Goal: Information Seeking & Learning: Learn about a topic

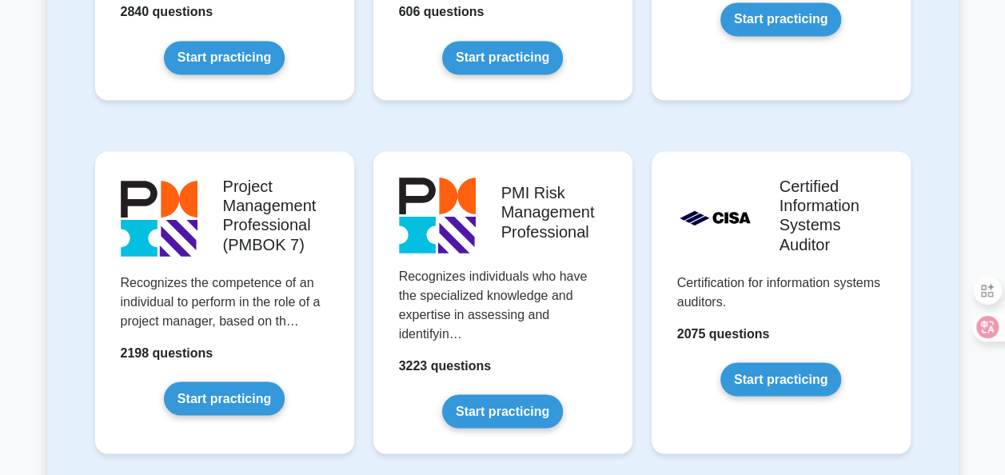
scroll to position [1275, 0]
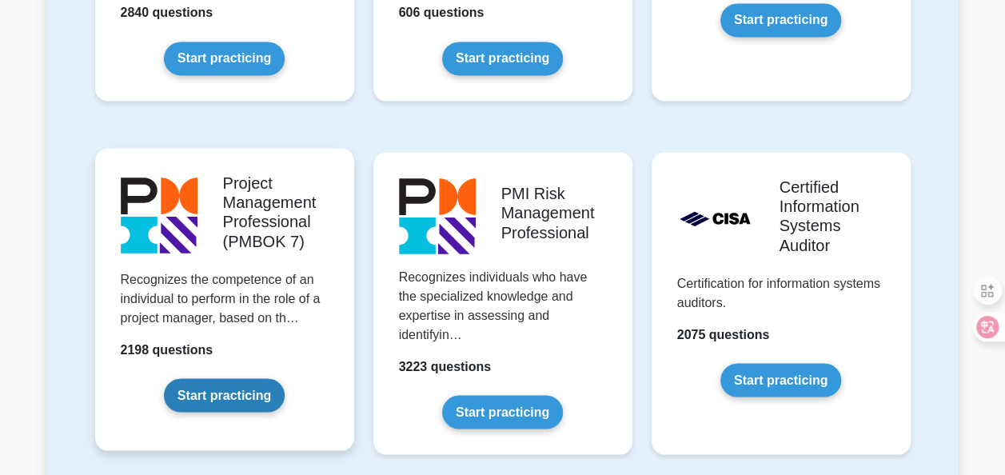
click at [230, 395] on link "Start practicing" at bounding box center [224, 395] width 121 height 34
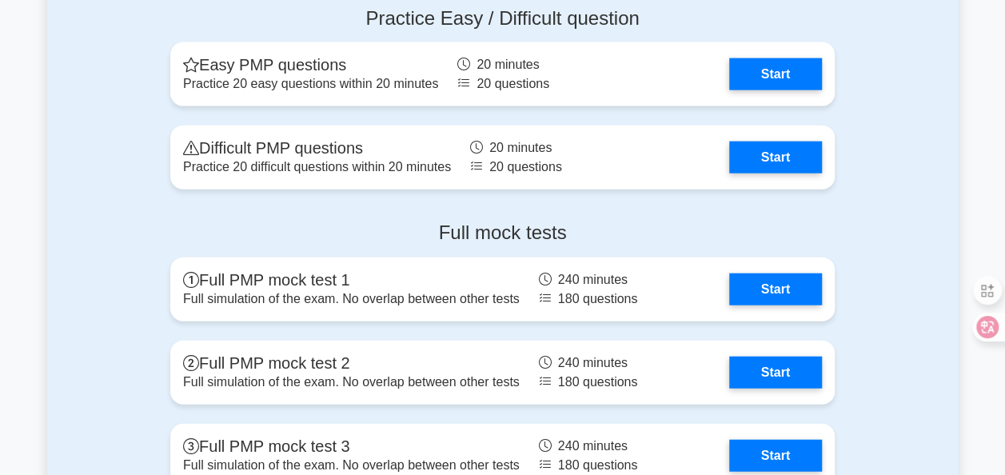
scroll to position [1761, 0]
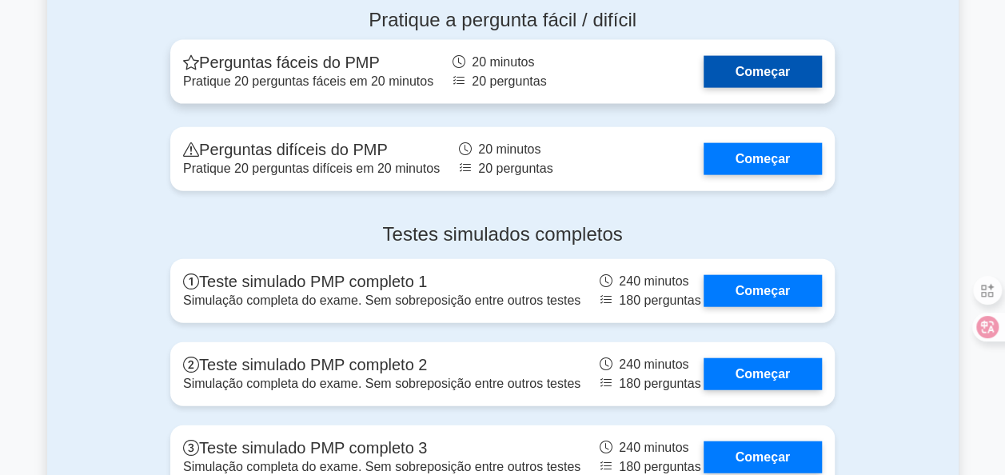
click at [769, 73] on link "Começar" at bounding box center [763, 72] width 118 height 32
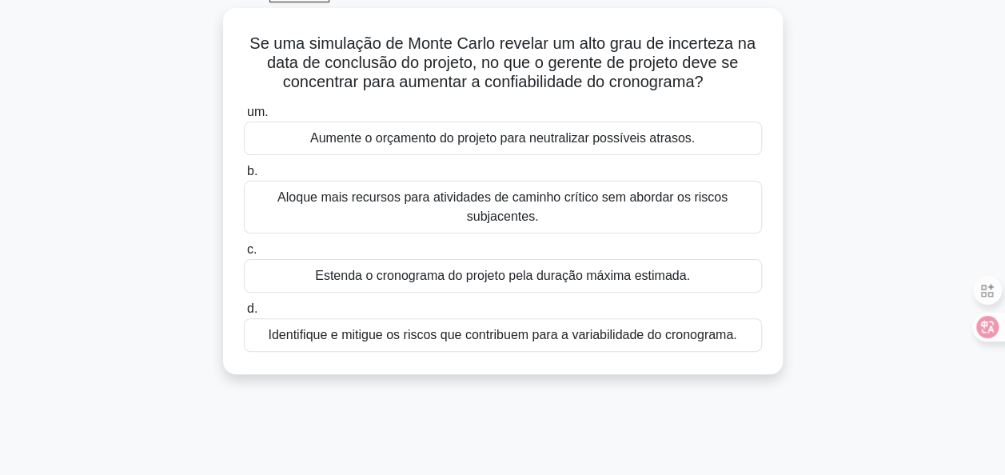
scroll to position [48, 0]
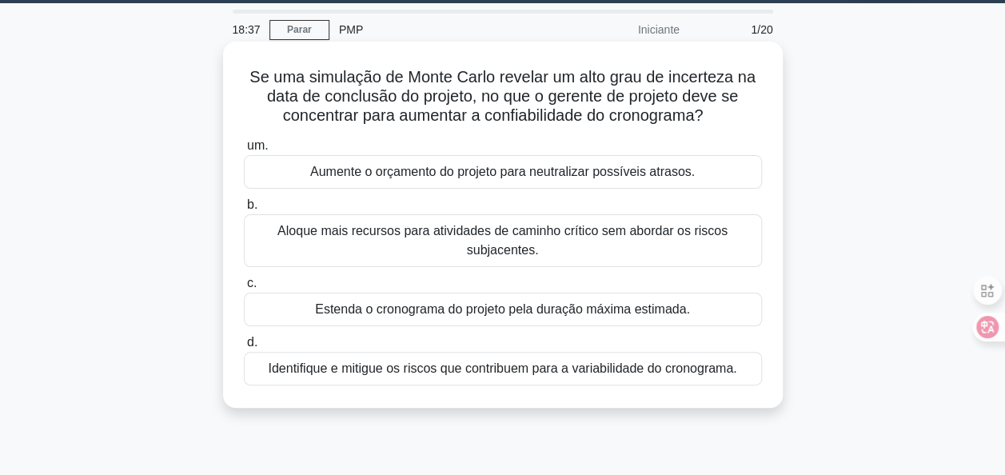
click at [608, 371] on div "Identifique e mitigue os riscos que contribuem para a variabilidade do cronogra…" at bounding box center [503, 369] width 518 height 34
click at [244, 348] on input "d. Identifique e mitigue os riscos que contribuem para a variabilidade do crono…" at bounding box center [244, 342] width 0 height 10
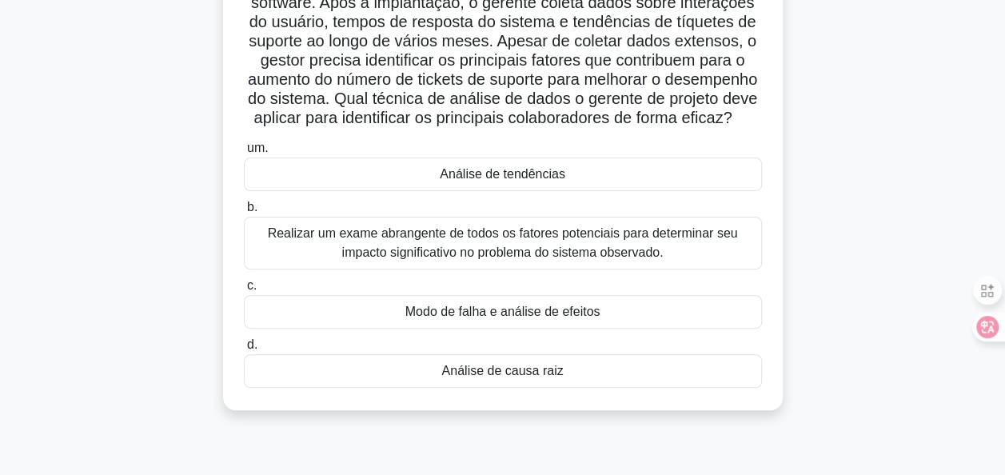
scroll to position [145, 0]
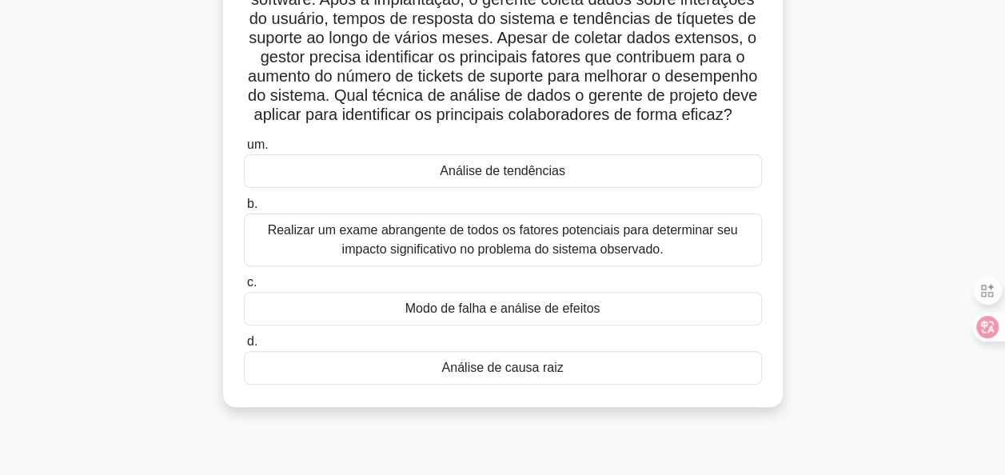
click at [659, 261] on div "Realizar um exame abrangente de todos os fatores potenciais para determinar seu…" at bounding box center [503, 239] width 518 height 53
click at [244, 209] on input "b. Realizar um exame abrangente de todos os fatores potenciais para determinar …" at bounding box center [244, 204] width 0 height 10
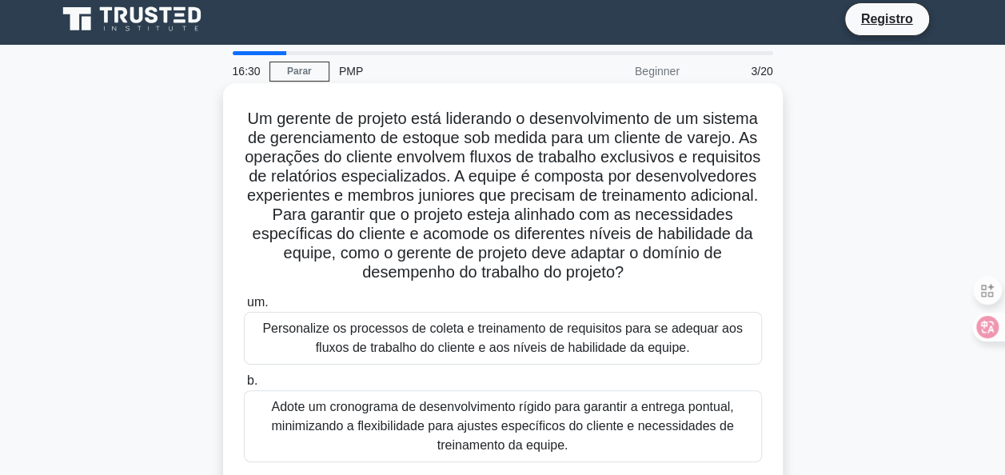
scroll to position [0, 0]
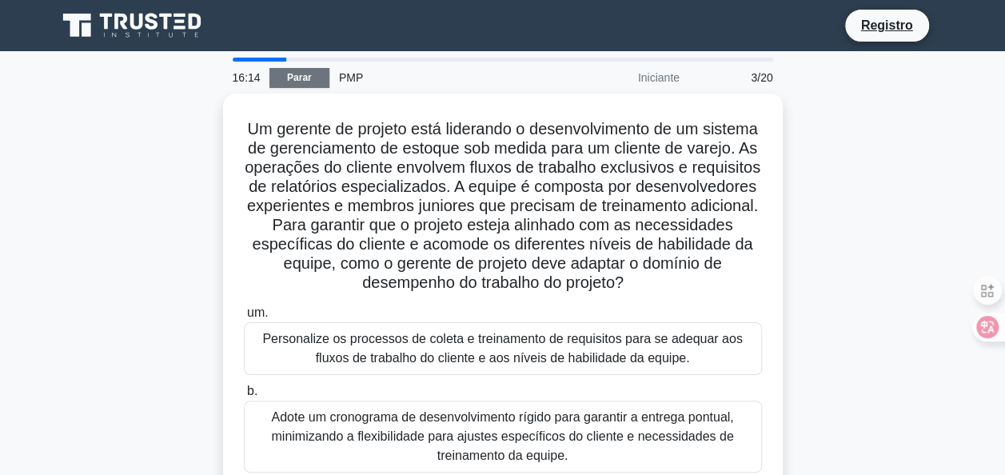
click at [302, 78] on link "Parar" at bounding box center [299, 78] width 60 height 20
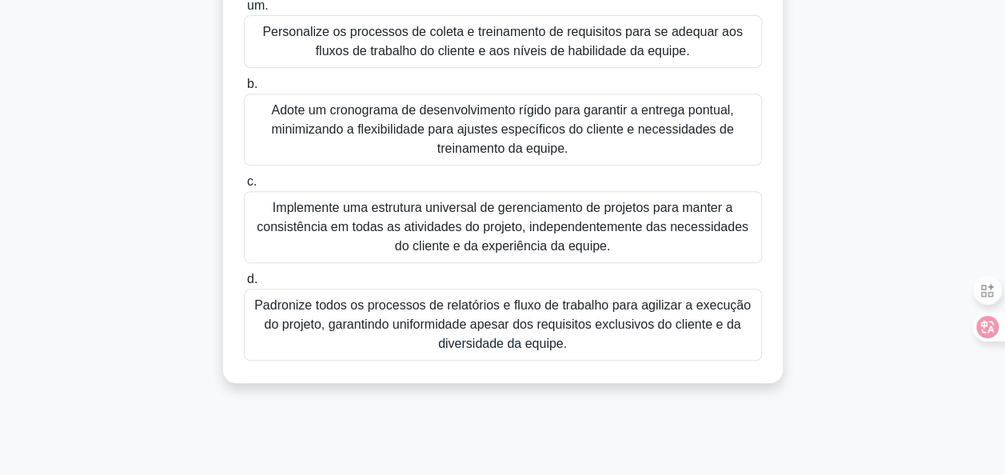
scroll to position [308, 0]
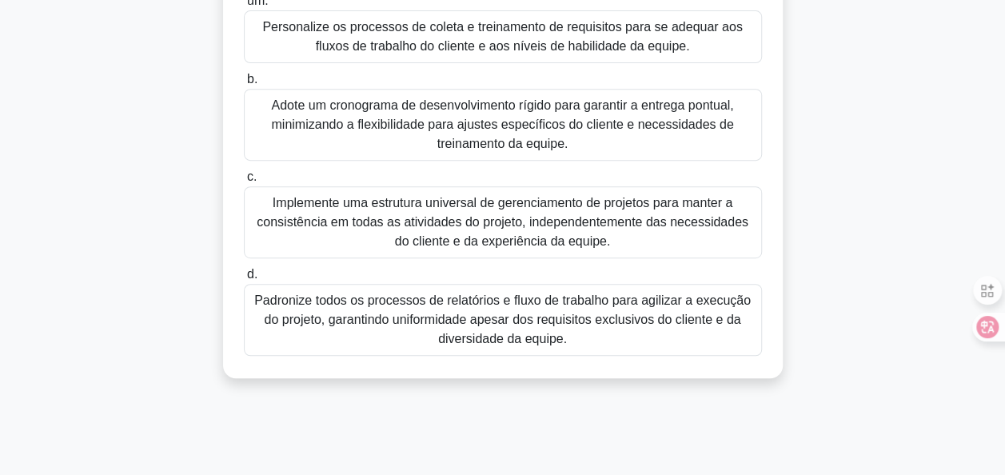
click at [683, 130] on div "Adote um cronograma de desenvolvimento rígido para garantir a entrega pontual, …" at bounding box center [503, 125] width 518 height 72
click at [244, 85] on input "b. Adote um cronograma de desenvolvimento rígido para garantir a entrega pontua…" at bounding box center [244, 79] width 0 height 10
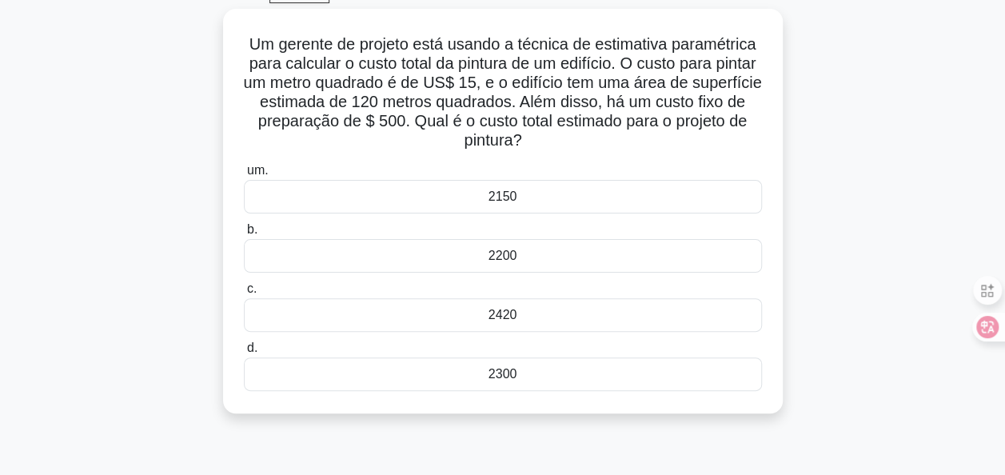
scroll to position [85, 0]
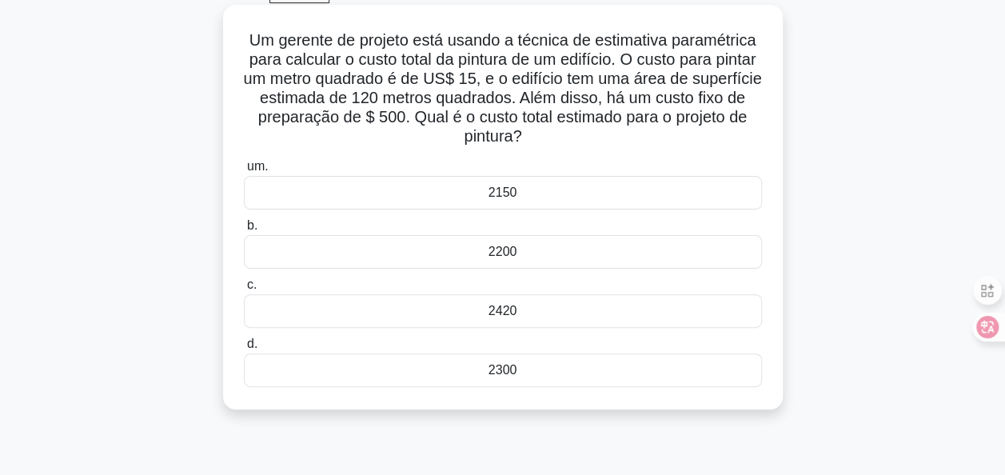
click at [515, 367] on div "2300" at bounding box center [503, 370] width 518 height 34
click at [244, 349] on input "d. 2300" at bounding box center [244, 344] width 0 height 10
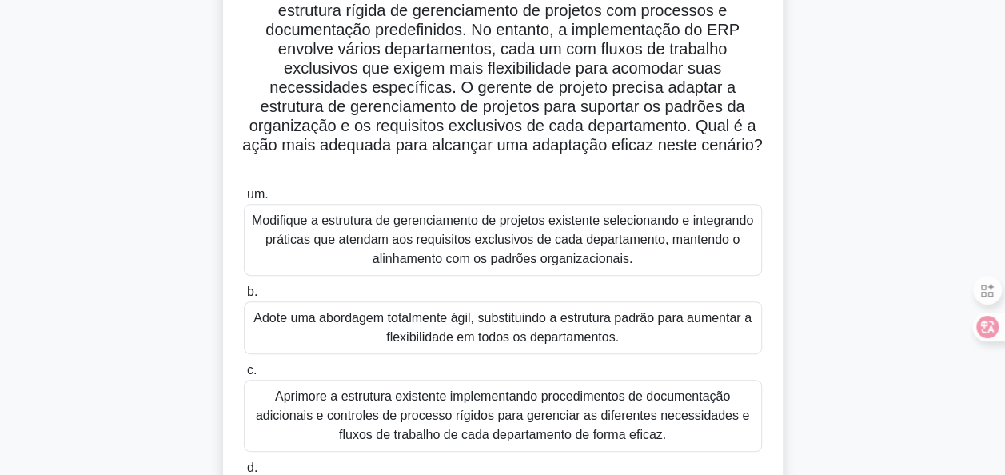
scroll to position [174, 0]
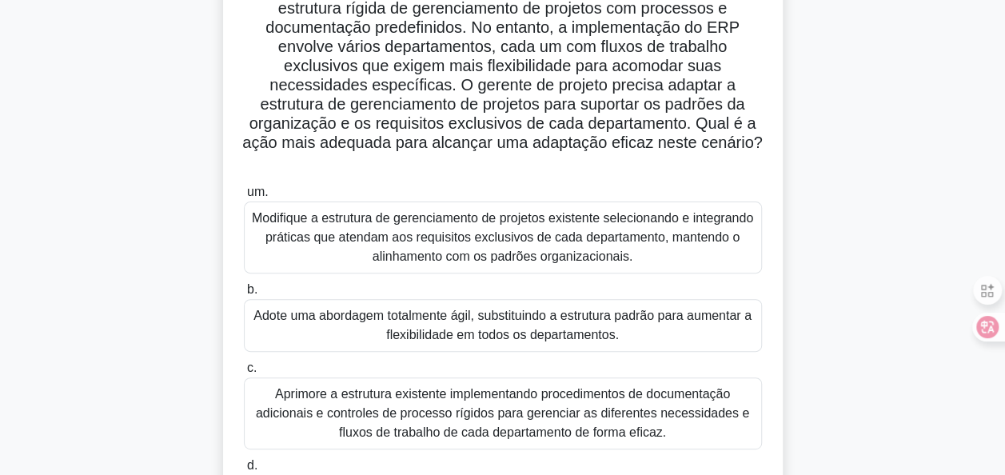
click at [495, 437] on div "Aprimore a estrutura existente implementando procedimentos de documentação adic…" at bounding box center [503, 413] width 518 height 72
click at [244, 373] on input "c. Aprimore a estrutura existente implementando procedimentos de documentação a…" at bounding box center [244, 368] width 0 height 10
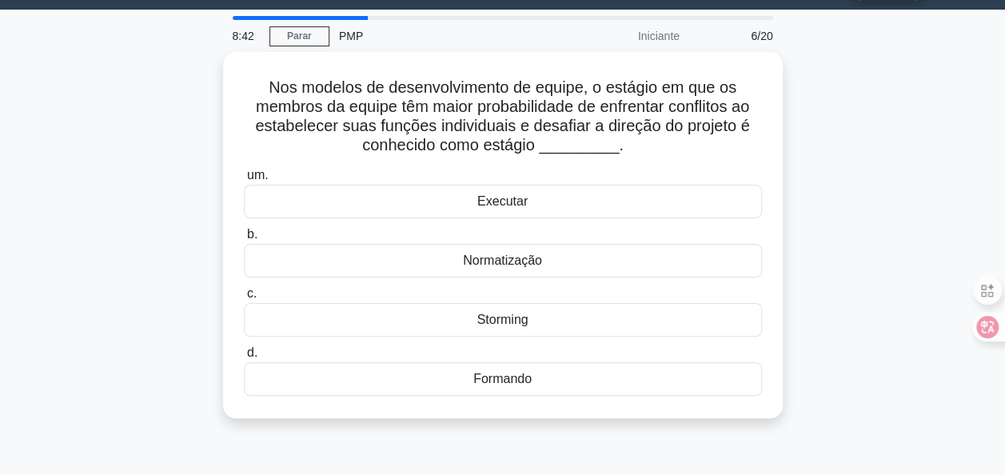
scroll to position [42, 0]
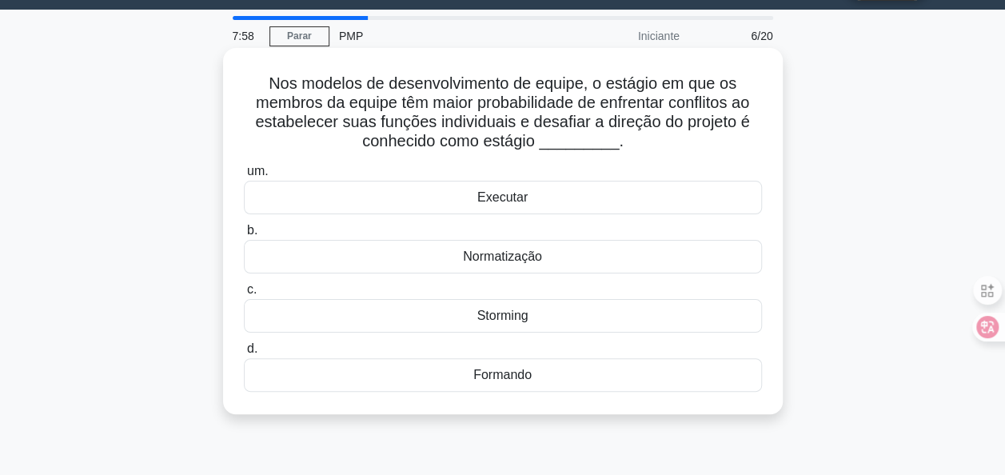
click at [544, 313] on div "Storming" at bounding box center [503, 316] width 518 height 34
click at [244, 295] on input "c. Storming" at bounding box center [244, 290] width 0 height 10
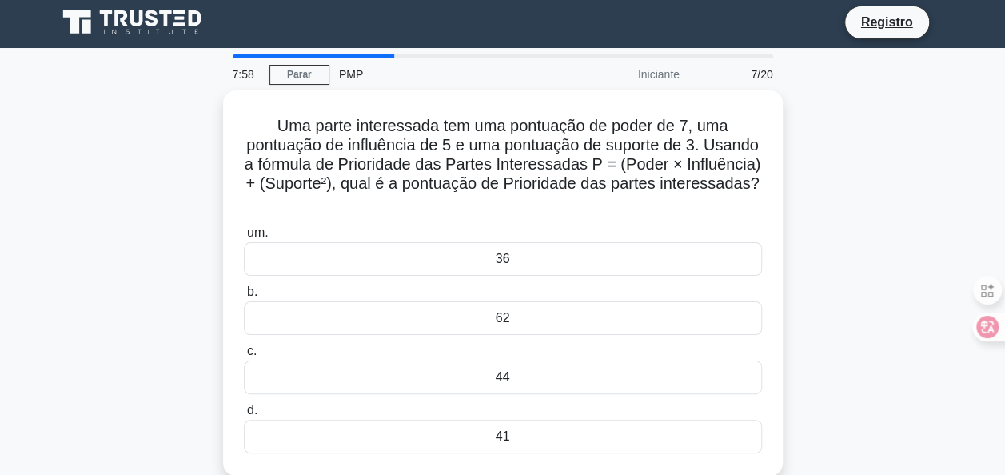
scroll to position [0, 0]
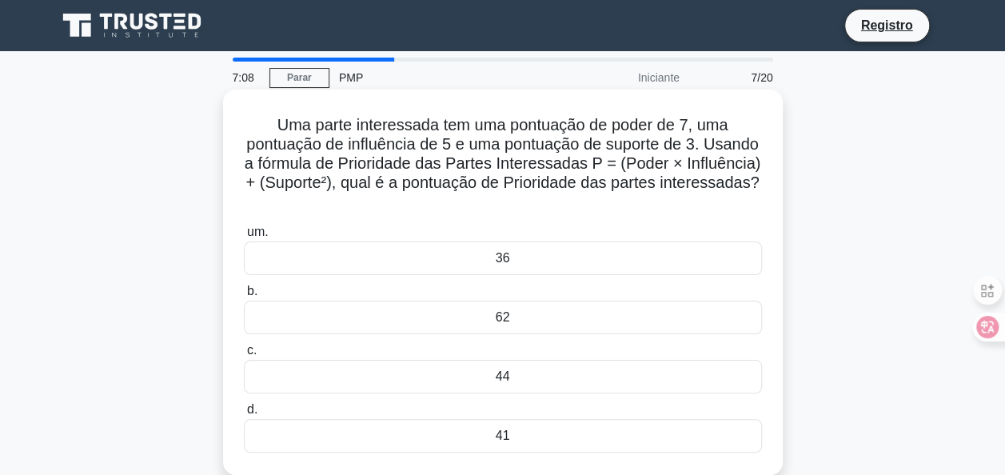
click at [535, 381] on div "44" at bounding box center [503, 377] width 518 height 34
click at [244, 356] on input "c. 44" at bounding box center [244, 350] width 0 height 10
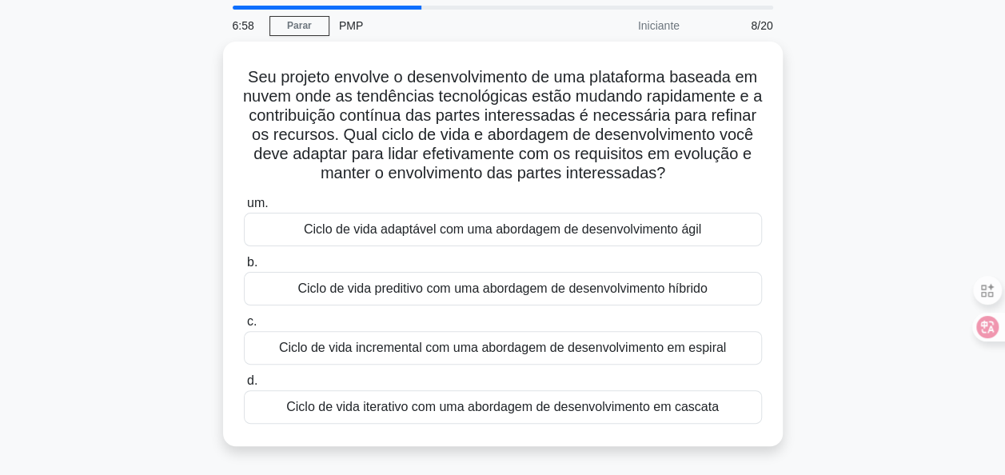
scroll to position [53, 0]
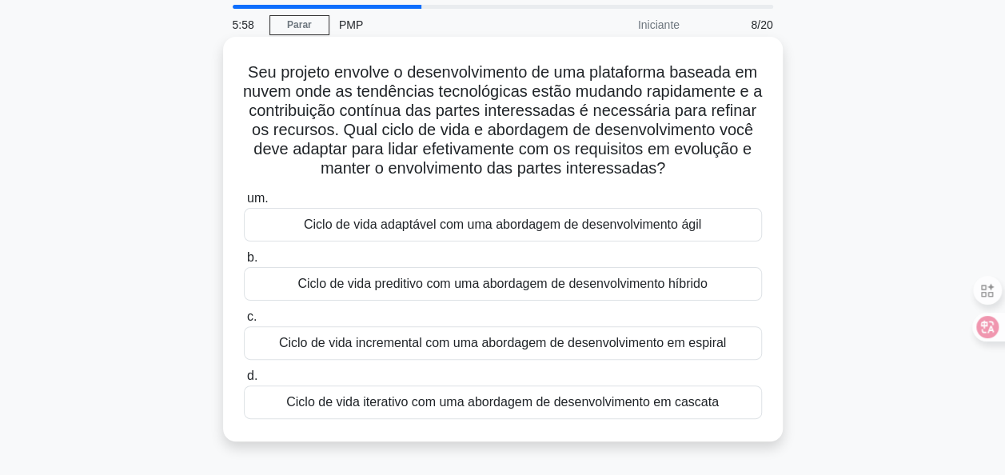
click at [511, 419] on div "Ciclo de vida iterativo com uma abordagem de desenvolvimento em cascata" at bounding box center [503, 402] width 518 height 34
click at [244, 381] on input "d. Ciclo de vida iterativo com uma abordagem de desenvolvimento em cascata" at bounding box center [244, 376] width 0 height 10
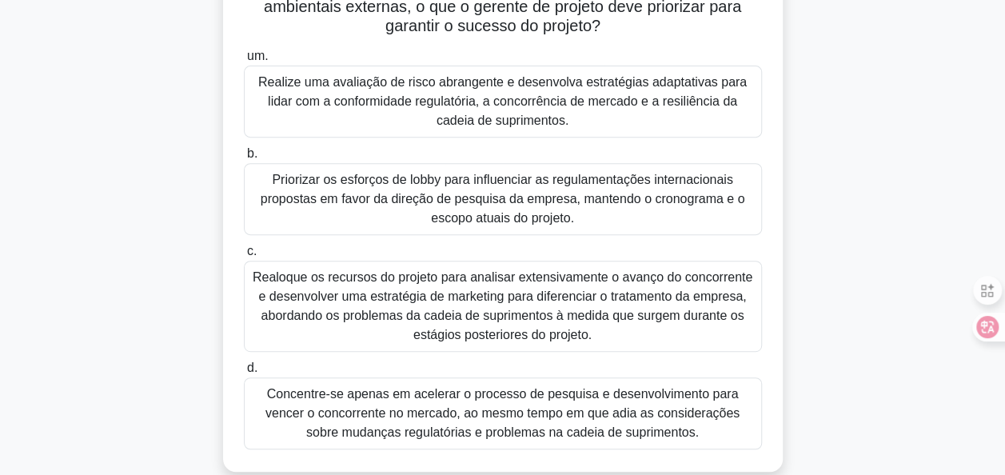
scroll to position [253, 0]
click at [480, 98] on div "Realize uma avaliação de risco abrangente e desenvolva estratégias adaptativas …" at bounding box center [503, 101] width 518 height 72
click at [244, 61] on input "um. Realize uma avaliação de risco abrangente e desenvolva estratégias adaptati…" at bounding box center [244, 55] width 0 height 10
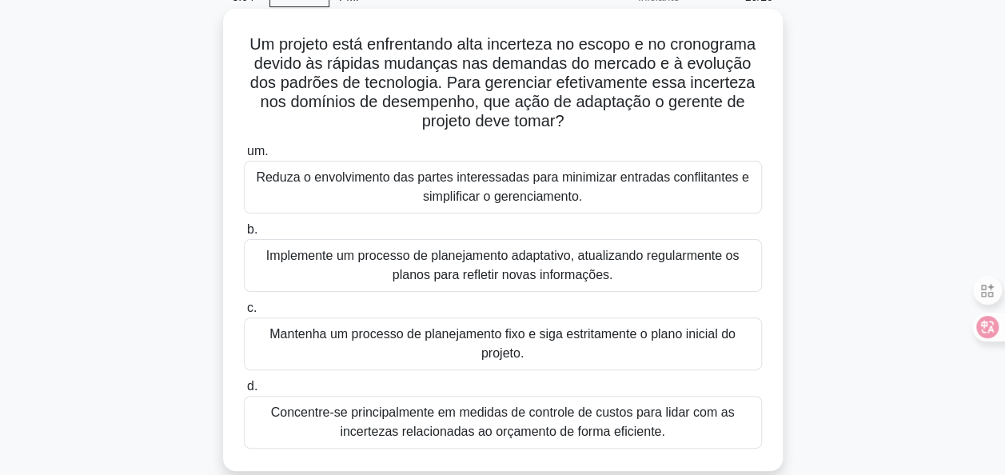
scroll to position [79, 0]
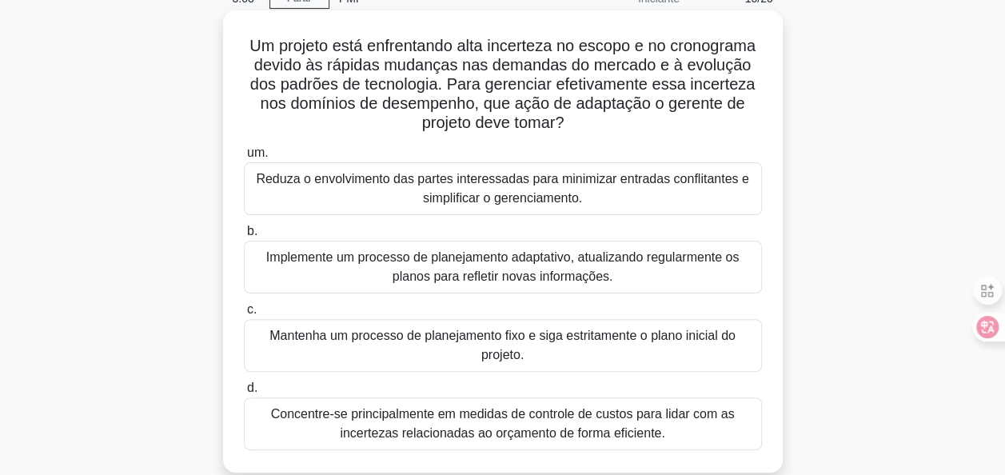
click at [636, 264] on div "Implemente um processo de planejamento adaptativo, atualizando regularmente os …" at bounding box center [503, 267] width 518 height 53
click at [244, 237] on input "b. Implemente um processo de planejamento adaptativo, atualizando regularmente …" at bounding box center [244, 231] width 0 height 10
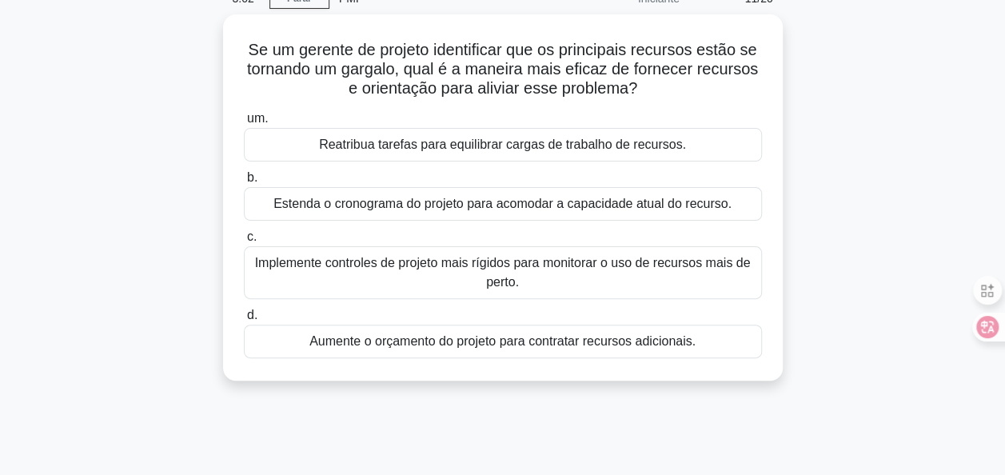
scroll to position [0, 0]
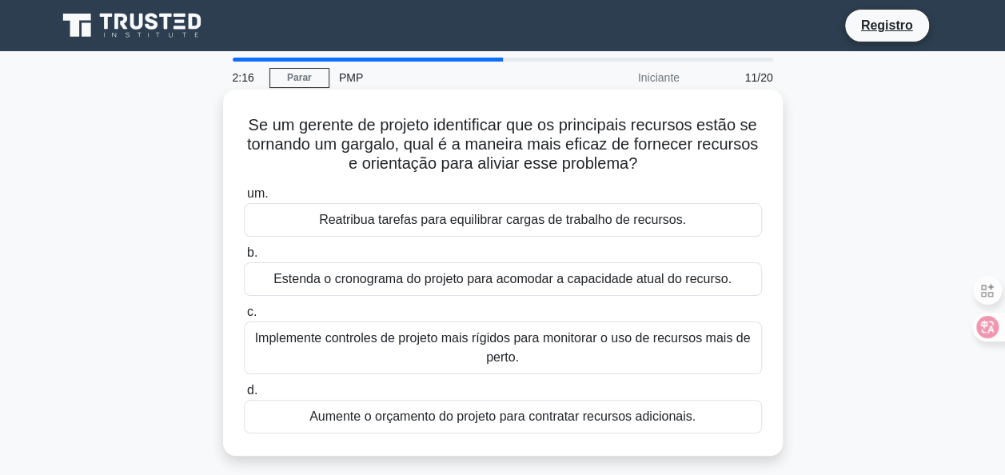
click at [590, 338] on div "Implemente controles de projeto mais rígidos para monitorar o uso de recursos m…" at bounding box center [503, 347] width 518 height 53
click at [244, 317] on input "c. Implemente controles de projeto mais rígidos para monitorar o uso de recurso…" at bounding box center [244, 312] width 0 height 10
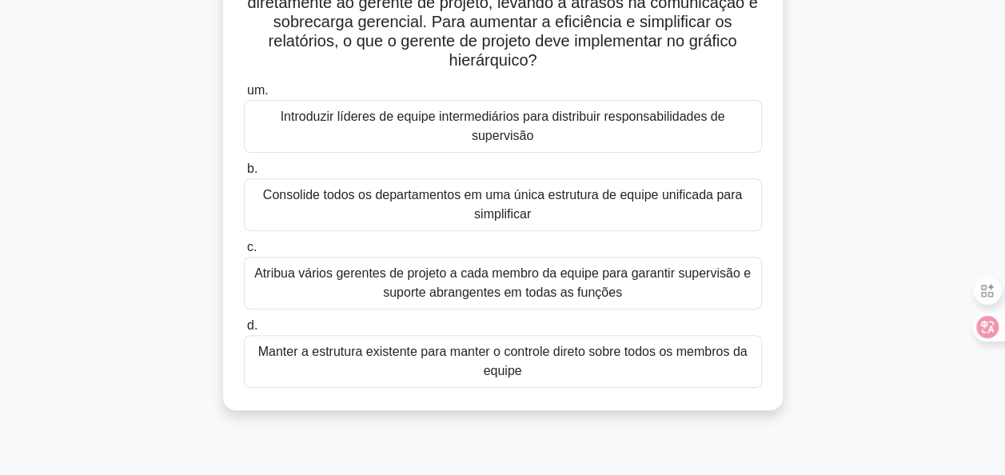
scroll to position [205, 0]
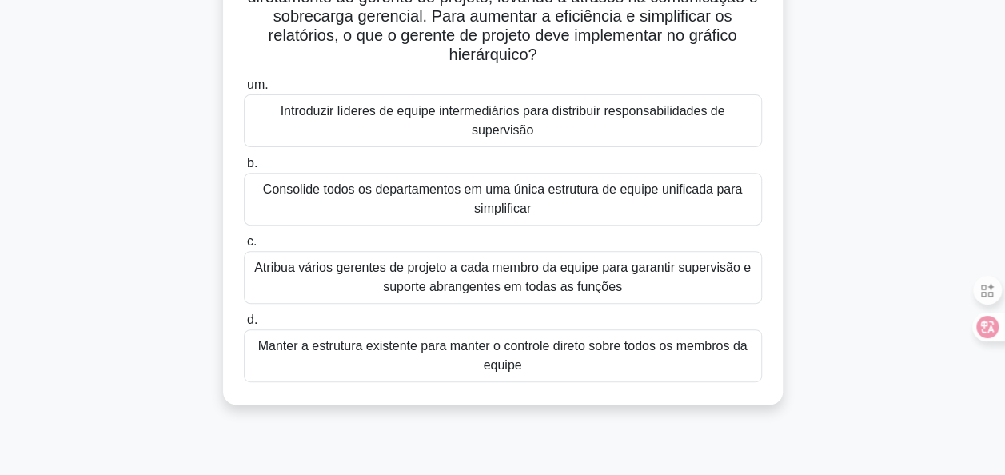
click at [542, 273] on div "Atribua vários gerentes de projeto a cada membro da equipe para garantir superv…" at bounding box center [503, 277] width 518 height 53
click at [244, 247] on input "c. Atribua vários gerentes de projeto a cada membro da equipe para garantir sup…" at bounding box center [244, 242] width 0 height 10
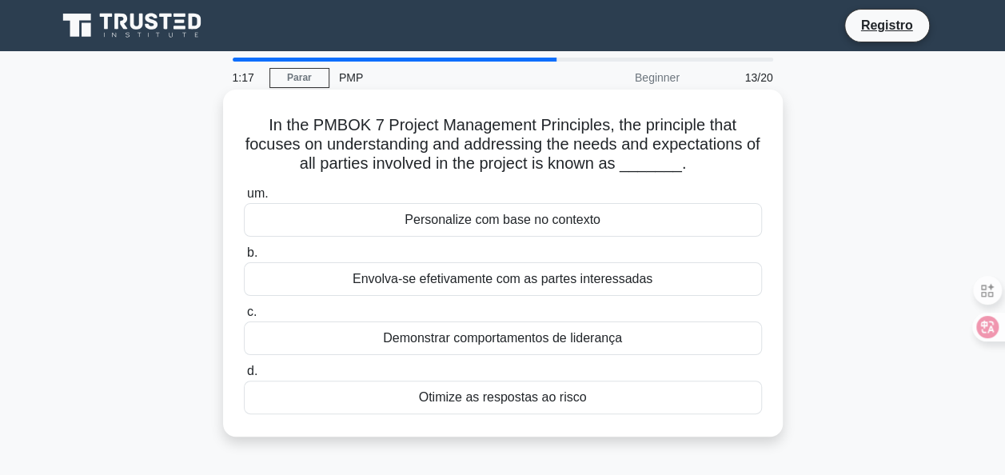
scroll to position [0, 0]
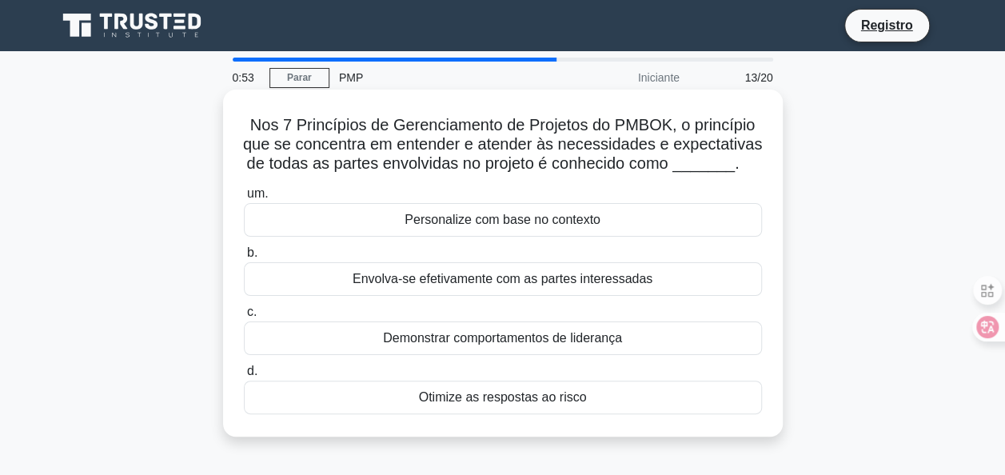
click at [604, 285] on div "Envolva-se efetivamente com as partes interessadas" at bounding box center [503, 279] width 518 height 34
click at [244, 258] on input "b. Envolva-se efetivamente com as partes interessadas" at bounding box center [244, 253] width 0 height 10
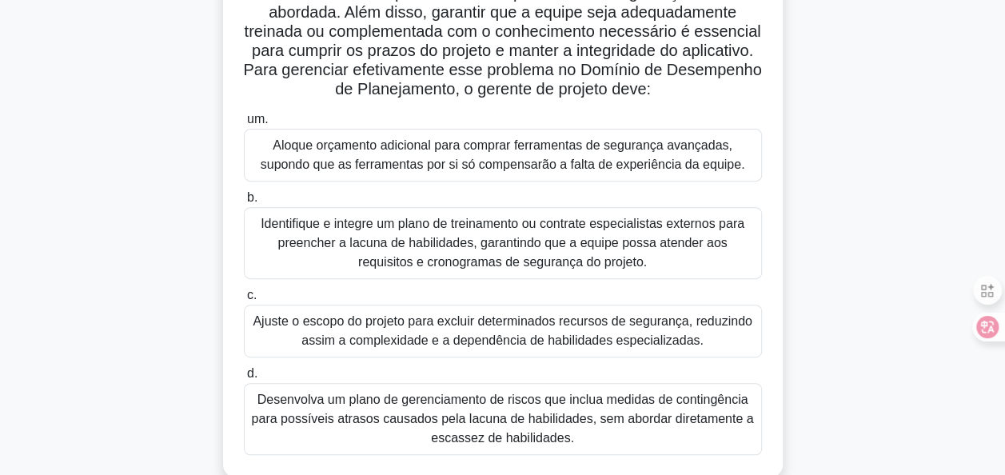
scroll to position [233, 0]
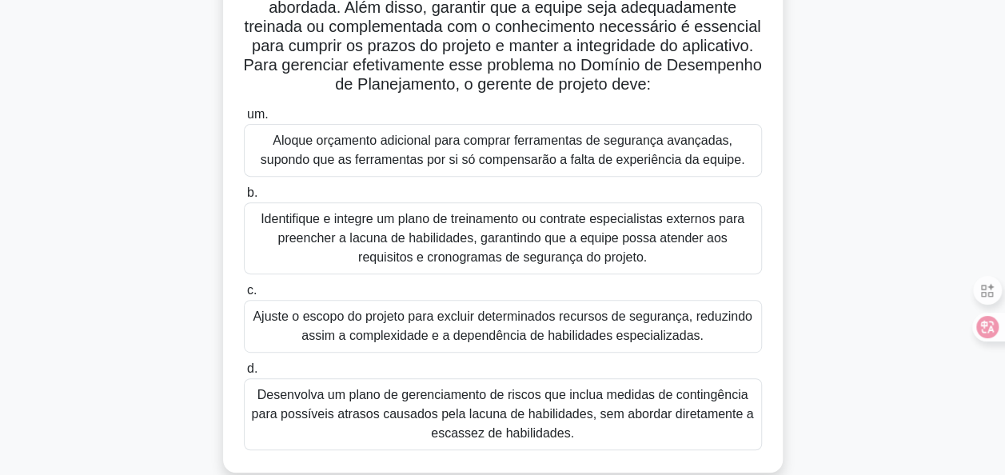
click at [540, 421] on div "Desenvolva um plano de gerenciamento de riscos que inclua medidas de contingênc…" at bounding box center [503, 414] width 518 height 72
click at [244, 374] on input "d. Desenvolva um plano de gerenciamento de riscos que inclua medidas de conting…" at bounding box center [244, 369] width 0 height 10
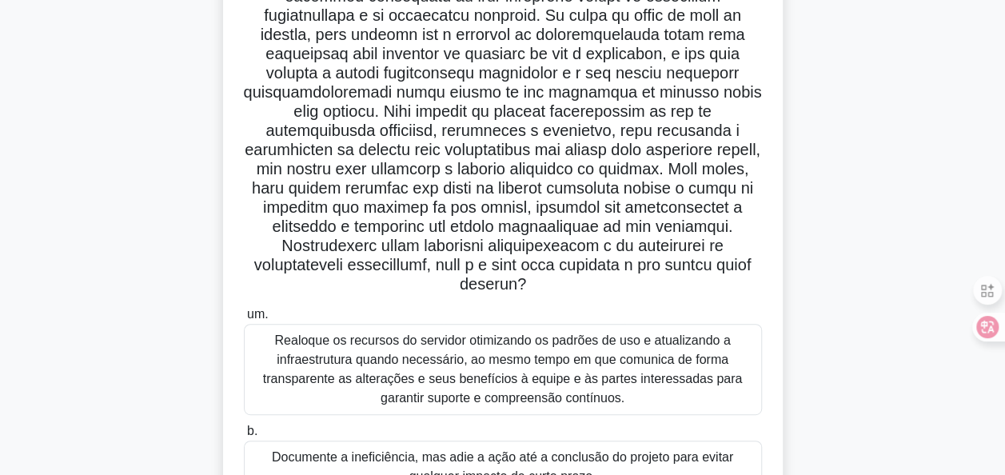
scroll to position [0, 0]
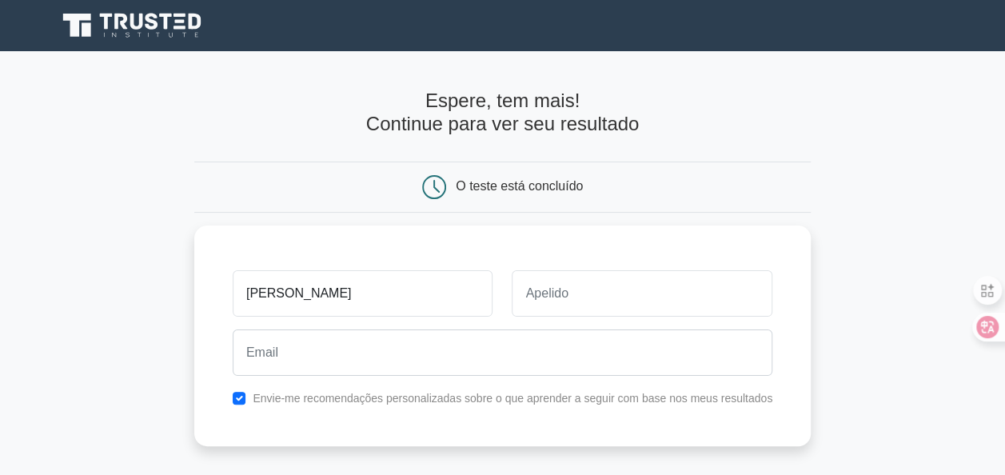
type input "[PERSON_NAME]"
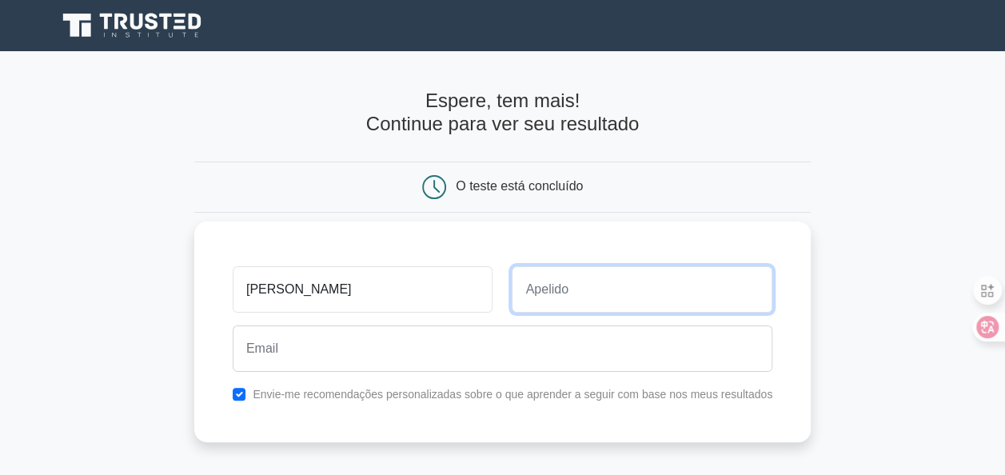
click at [662, 297] on input "text" at bounding box center [642, 289] width 261 height 46
type input "[PERSON_NAME]"
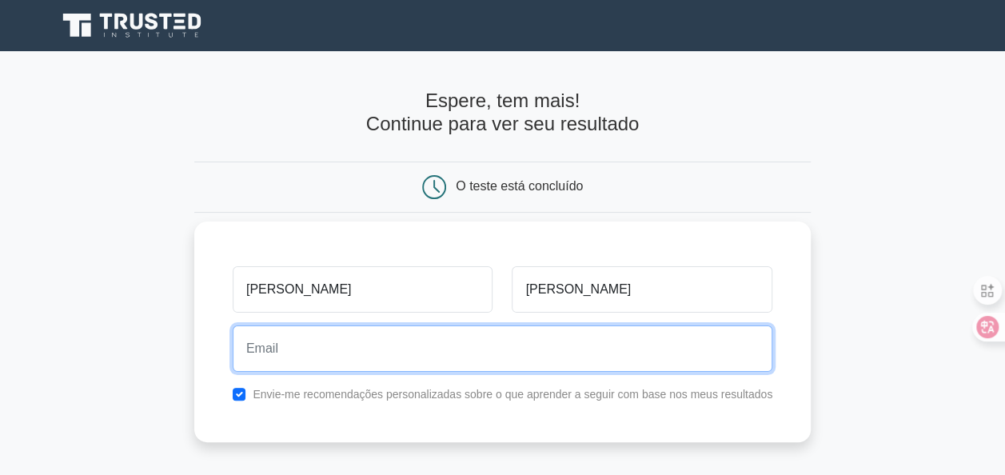
click at [619, 337] on input "email" at bounding box center [503, 348] width 540 height 46
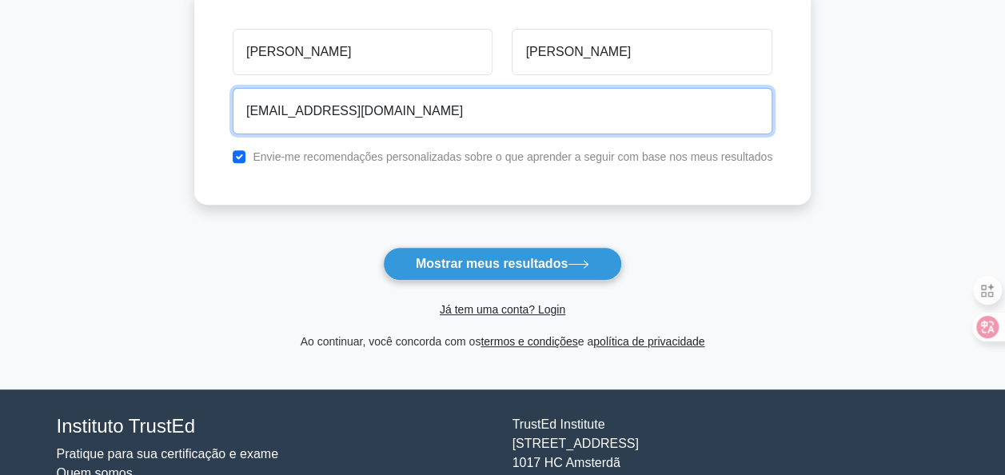
scroll to position [206, 0]
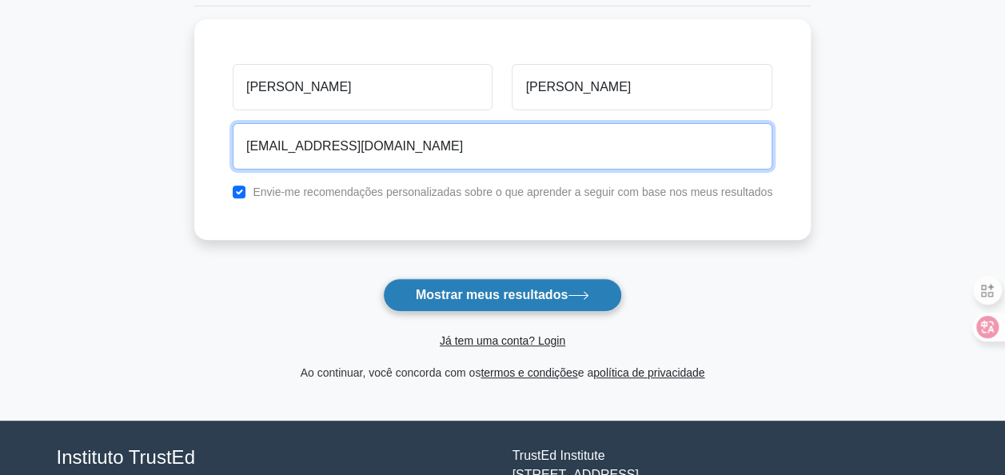
type input "[EMAIL_ADDRESS][DOMAIN_NAME]"
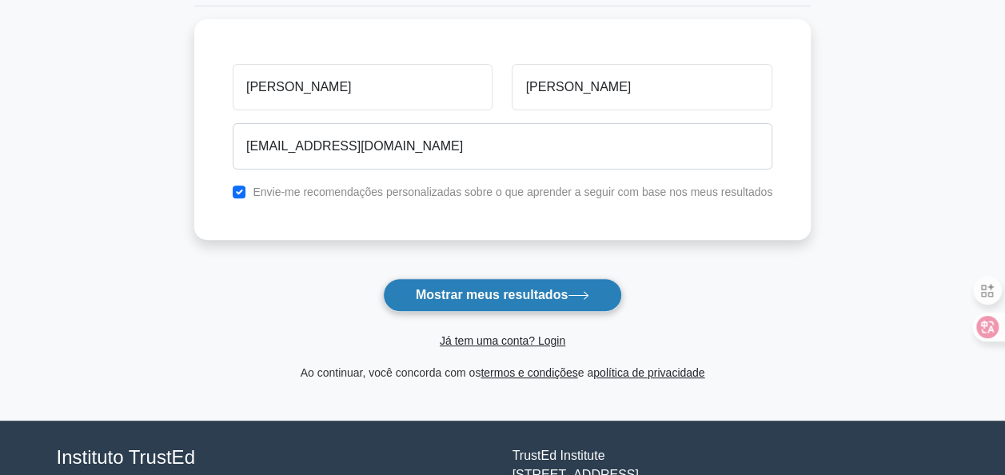
click at [543, 293] on font "Mostrar meus resultados" at bounding box center [492, 295] width 152 height 14
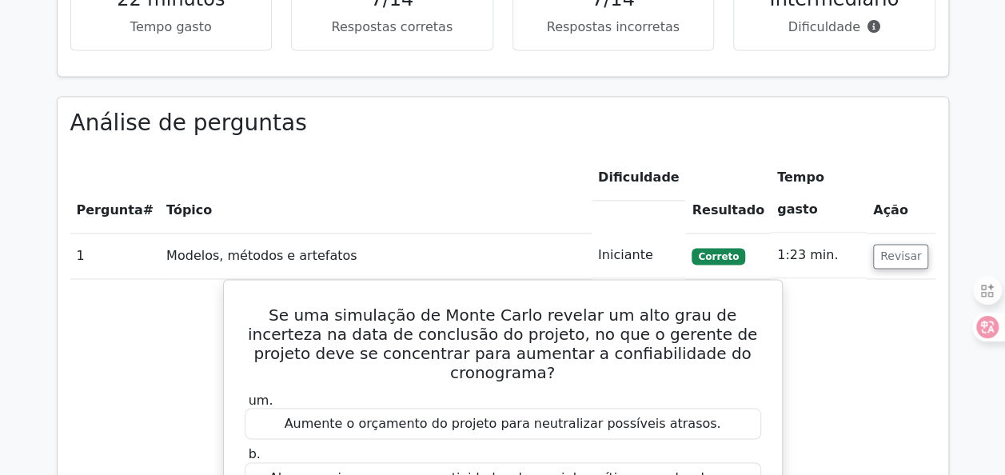
scroll to position [1123, 0]
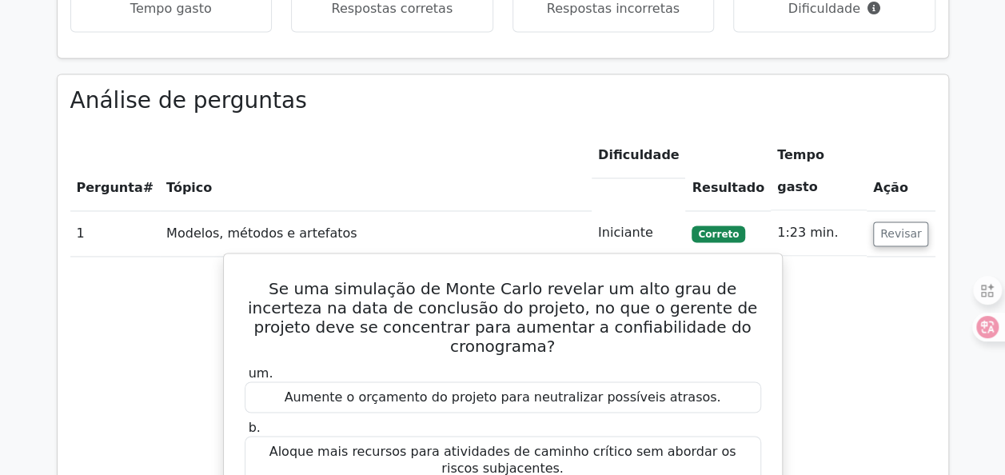
click at [724, 279] on h5 "Se uma simulação de Monte Carlo revelar um alto grau de incerteza na data de co…" at bounding box center [503, 317] width 520 height 77
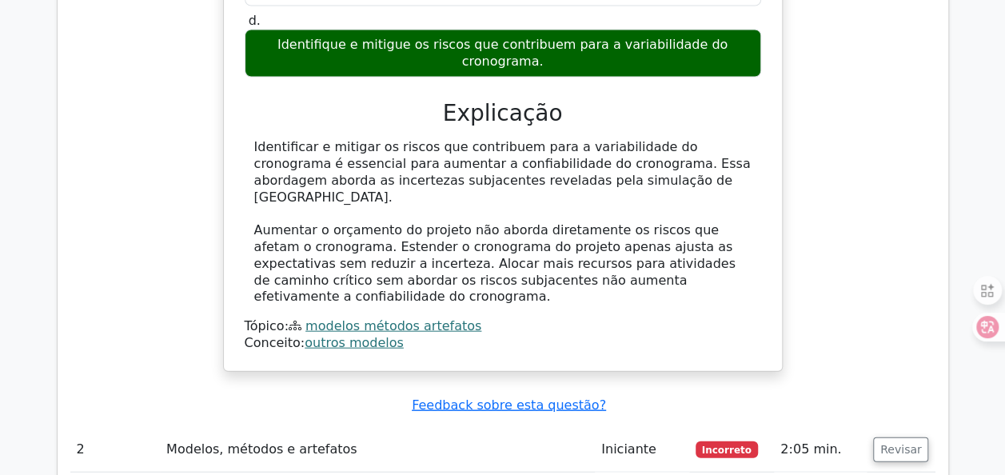
scroll to position [1659, 0]
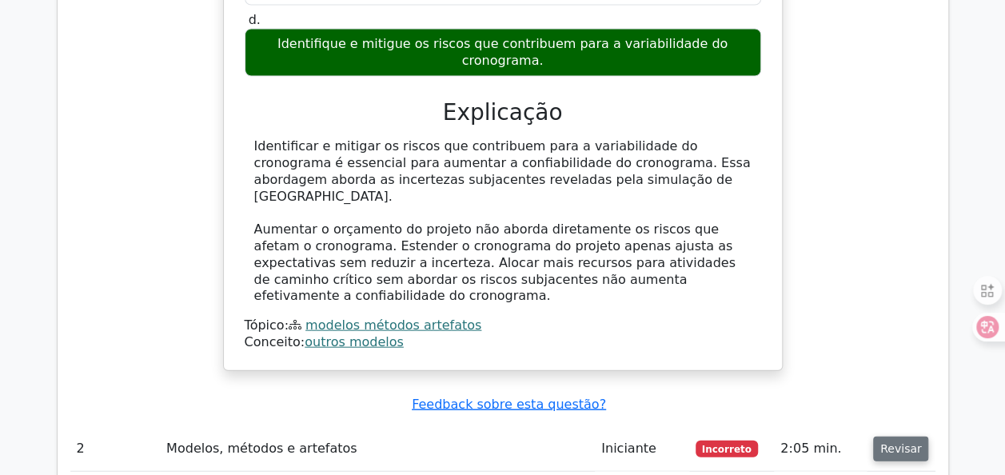
click at [887, 437] on button "Revisar" at bounding box center [901, 449] width 56 height 25
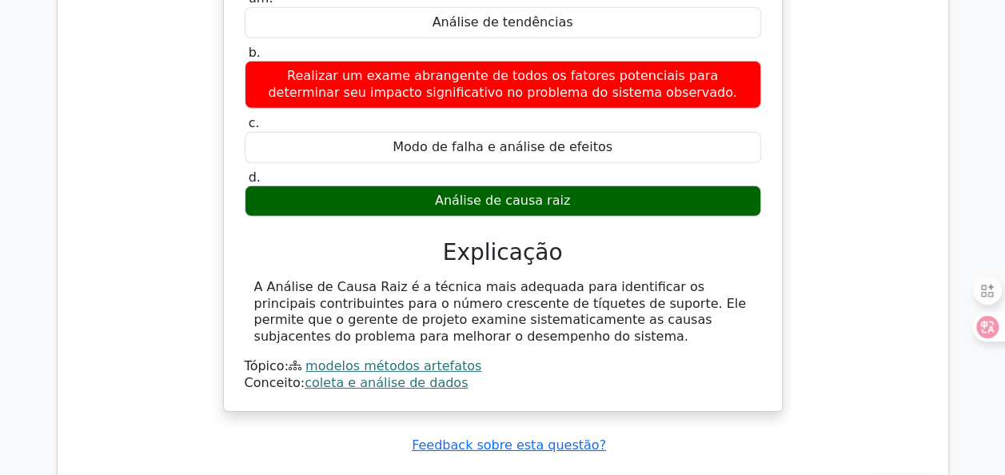
scroll to position [2369, 0]
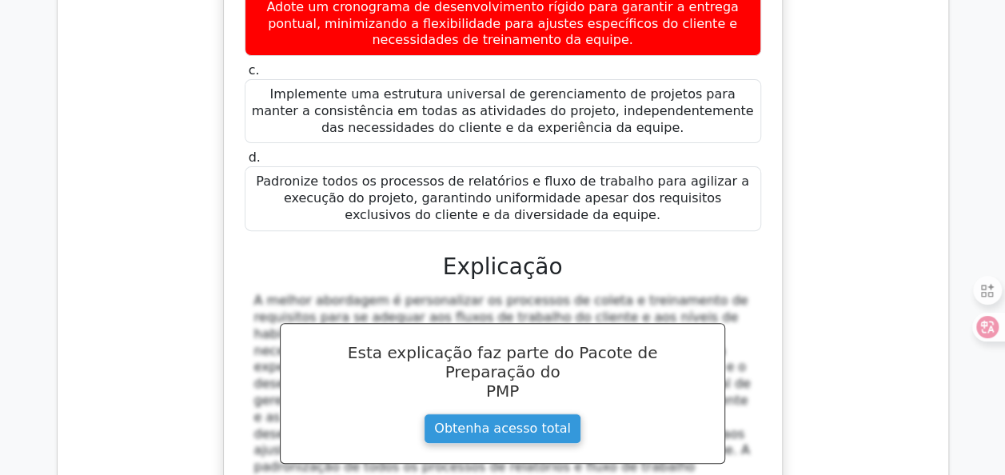
scroll to position [3343, 0]
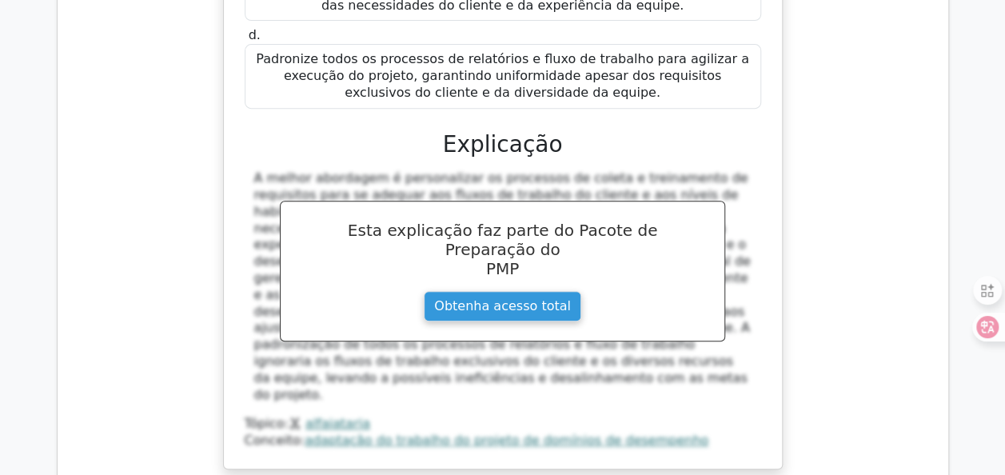
drag, startPoint x: 600, startPoint y: 310, endPoint x: 880, endPoint y: 349, distance: 281.7
drag, startPoint x: 880, startPoint y: 349, endPoint x: 881, endPoint y: 325, distance: 23.2
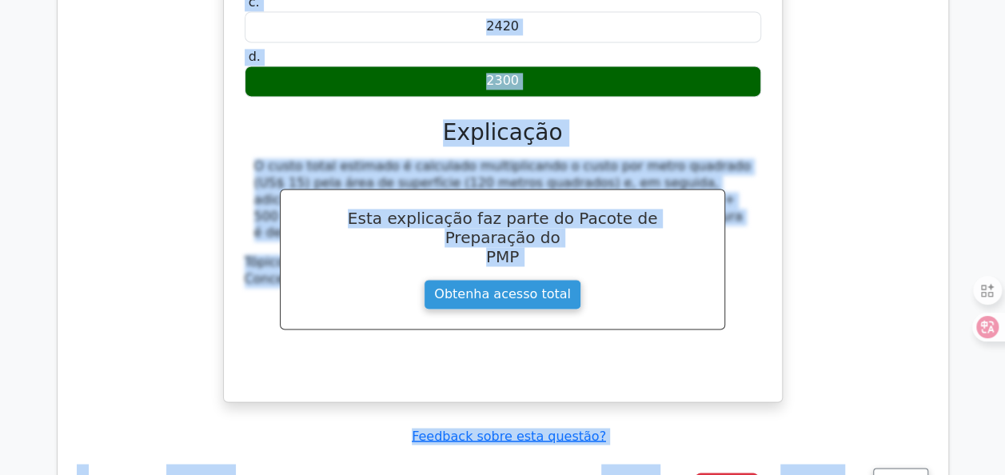
scroll to position [4180, 0]
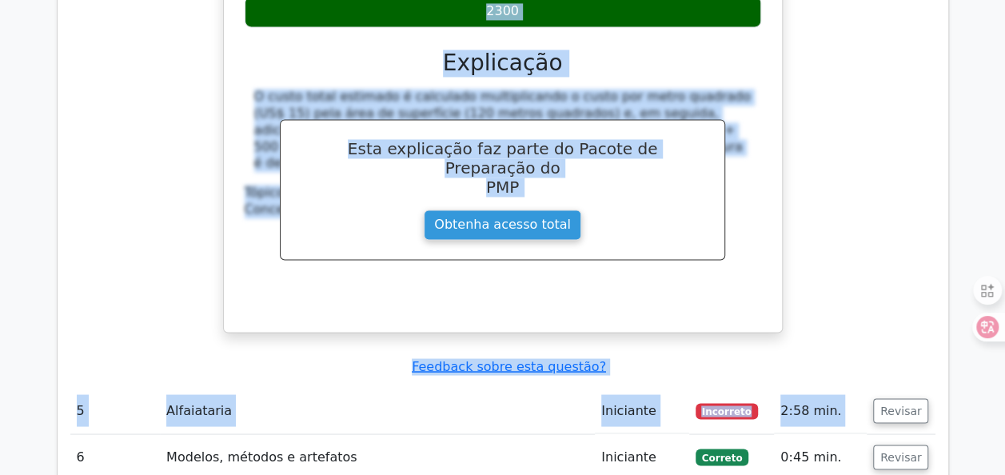
scroll to position [4187, 0]
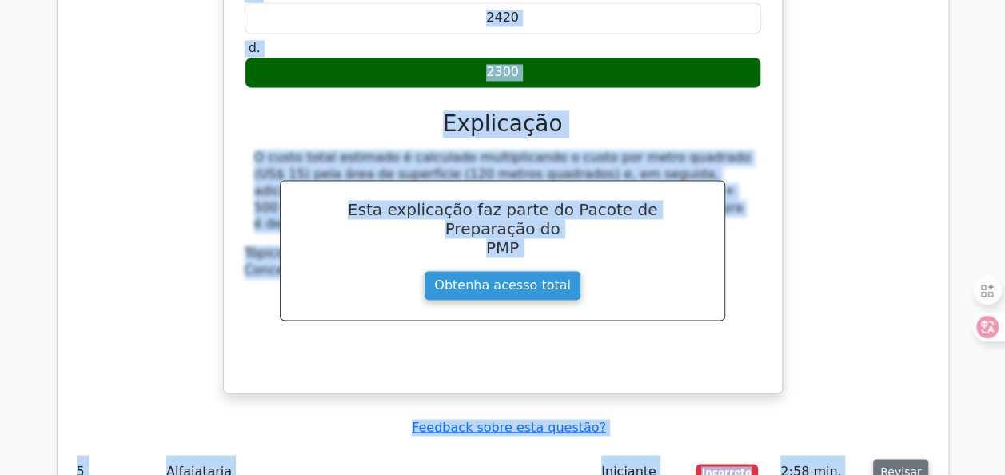
click at [889, 459] on button "Revisar" at bounding box center [901, 471] width 56 height 25
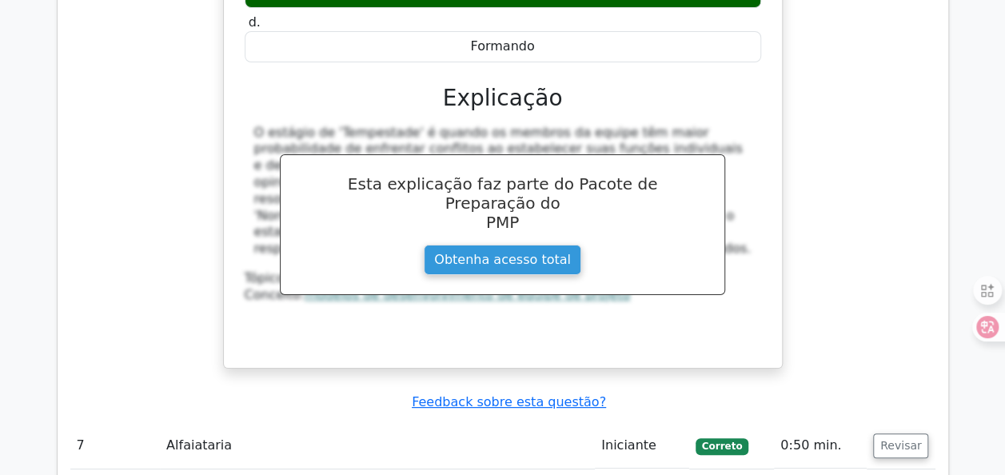
scroll to position [5986, 0]
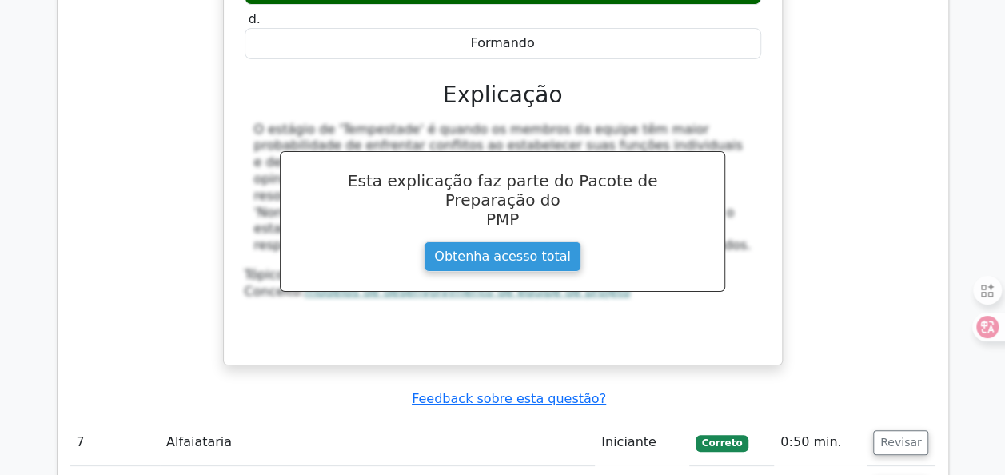
scroll to position [5955, 0]
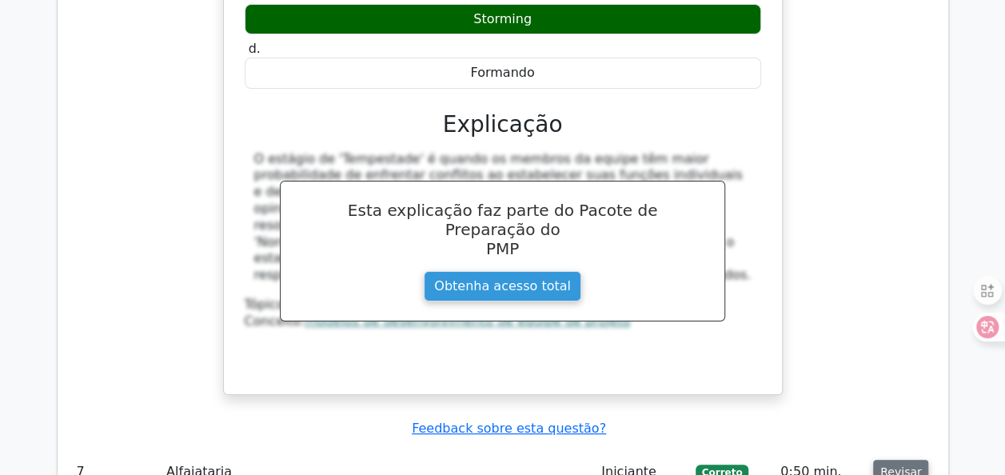
click at [911, 460] on button "Revisar" at bounding box center [901, 472] width 56 height 25
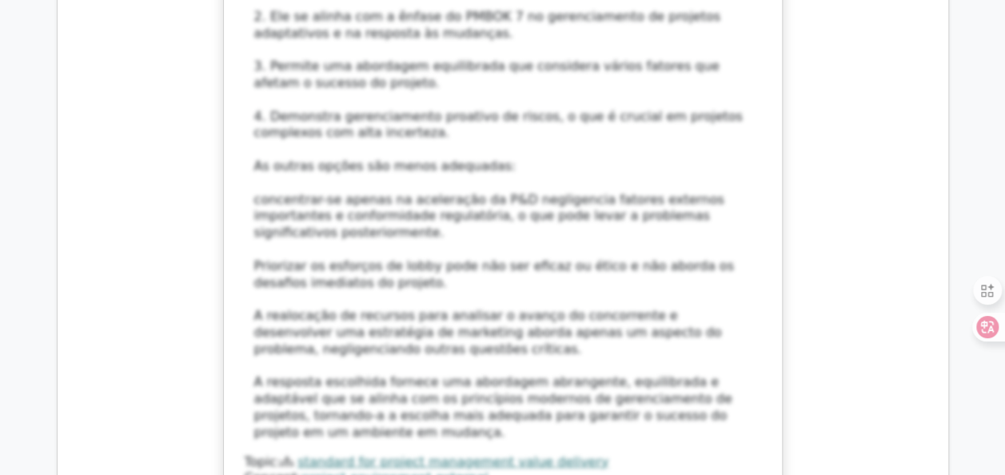
scroll to position [8118, 0]
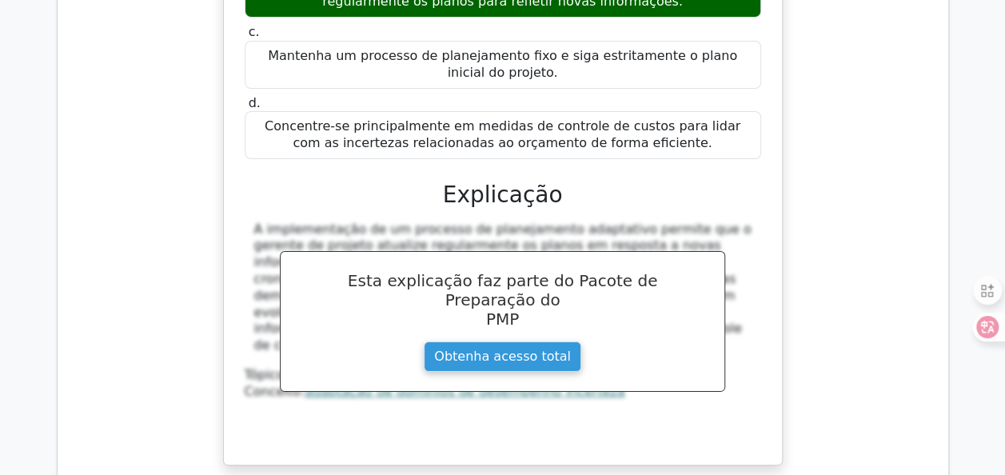
scroll to position [8971, 0]
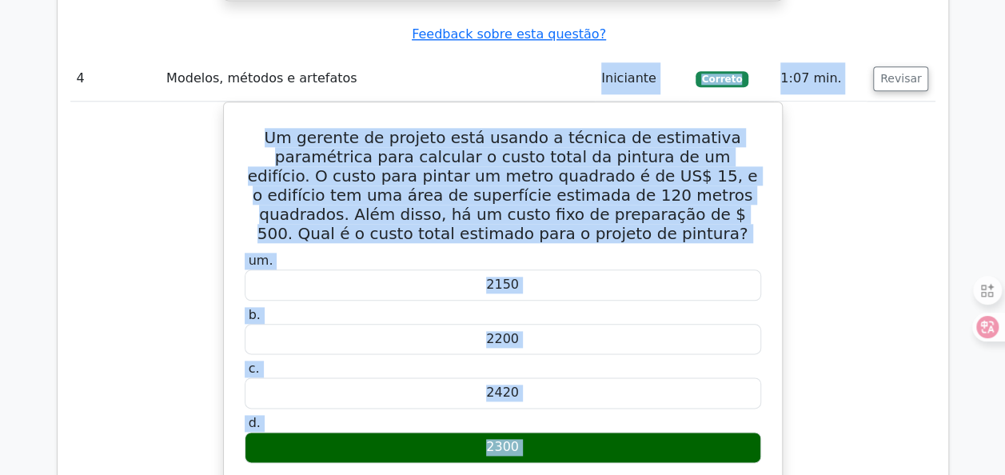
click at [922, 164] on div "Um gerente de projeto está usando a técnica de estimativa paramétrica para calc…" at bounding box center [502, 445] width 865 height 686
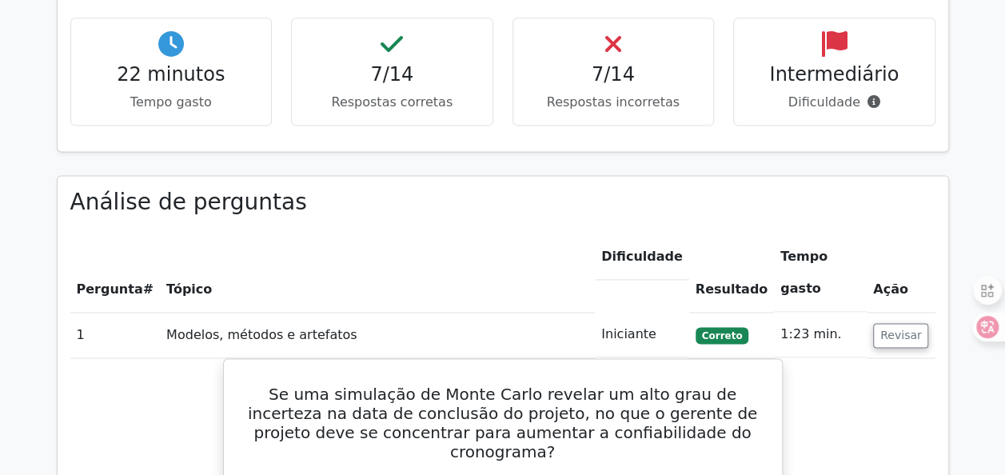
scroll to position [1054, 0]
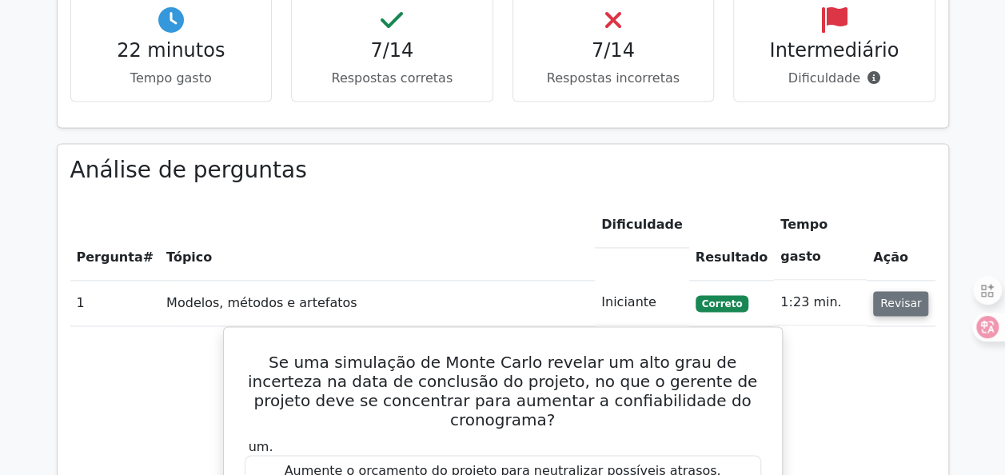
click at [907, 291] on button "Revisar" at bounding box center [901, 303] width 56 height 25
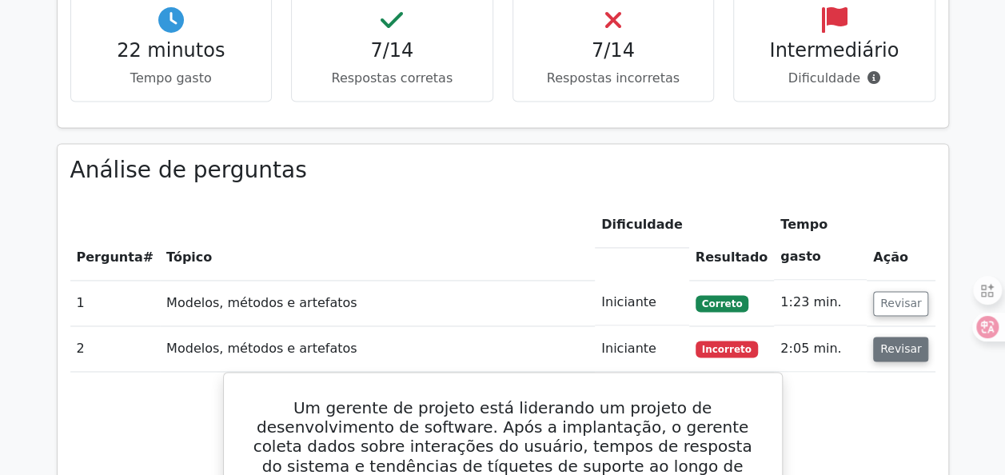
click at [910, 337] on button "Revisar" at bounding box center [901, 349] width 56 height 25
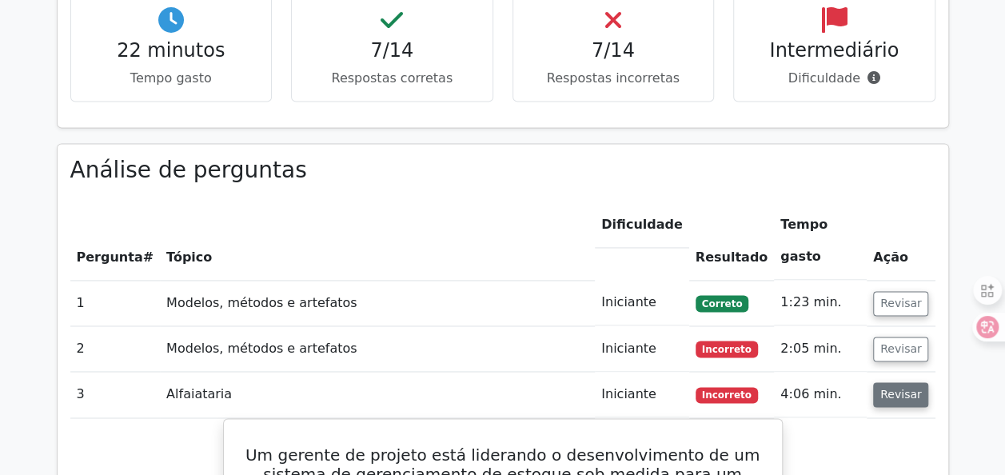
click at [911, 382] on button "Revisar" at bounding box center [901, 394] width 56 height 25
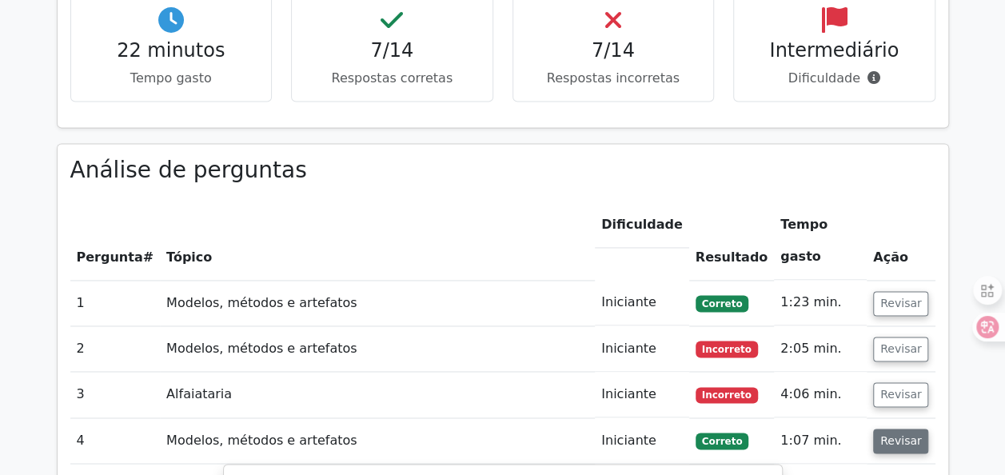
click at [910, 429] on button "Revisar" at bounding box center [901, 441] width 56 height 25
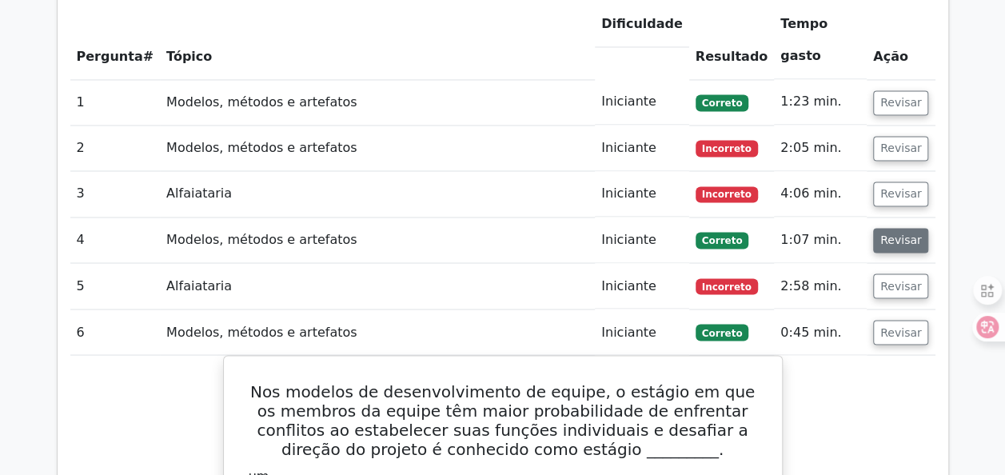
scroll to position [1352, 0]
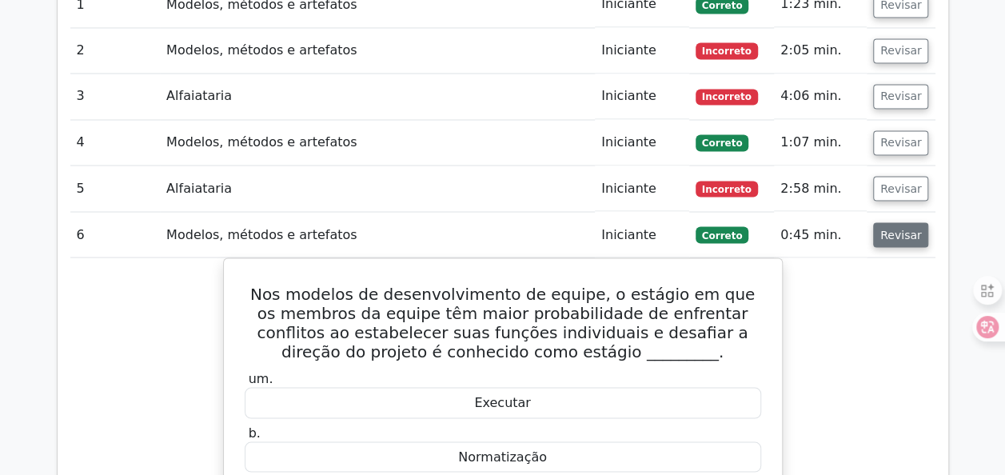
click at [908, 222] on button "Revisar" at bounding box center [901, 234] width 56 height 25
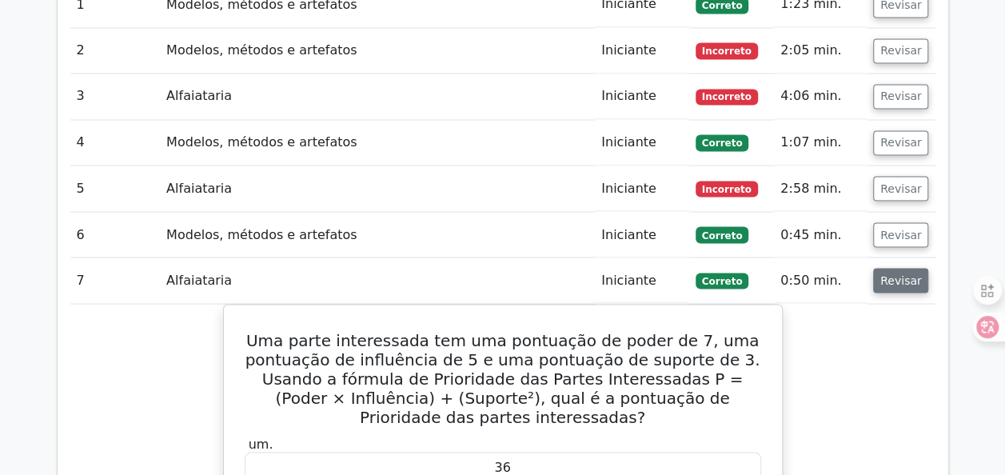
click at [898, 268] on button "Revisar" at bounding box center [901, 280] width 56 height 25
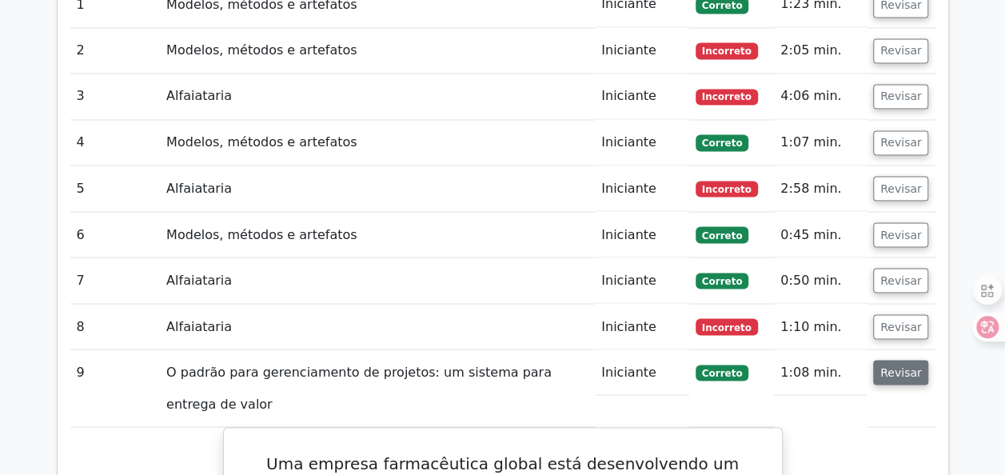
click at [908, 360] on button "Revisar" at bounding box center [901, 372] width 56 height 25
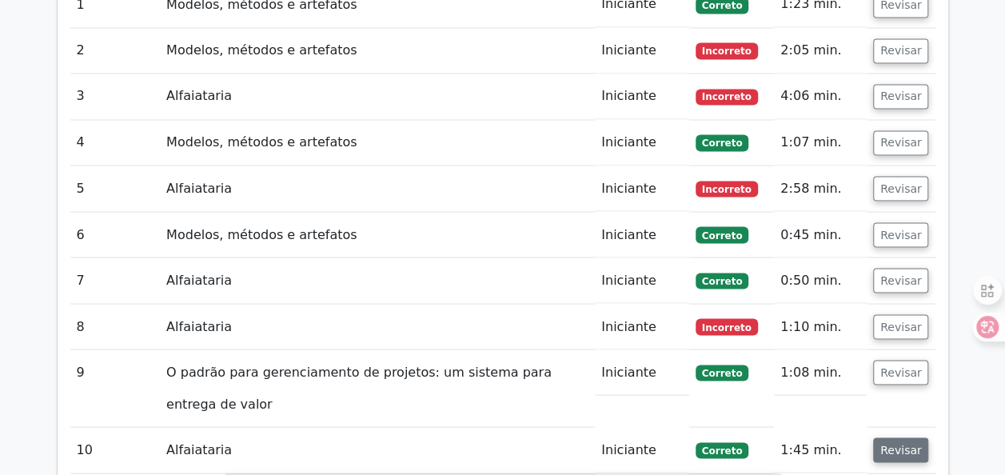
click at [904, 437] on button "Revisar" at bounding box center [901, 449] width 56 height 25
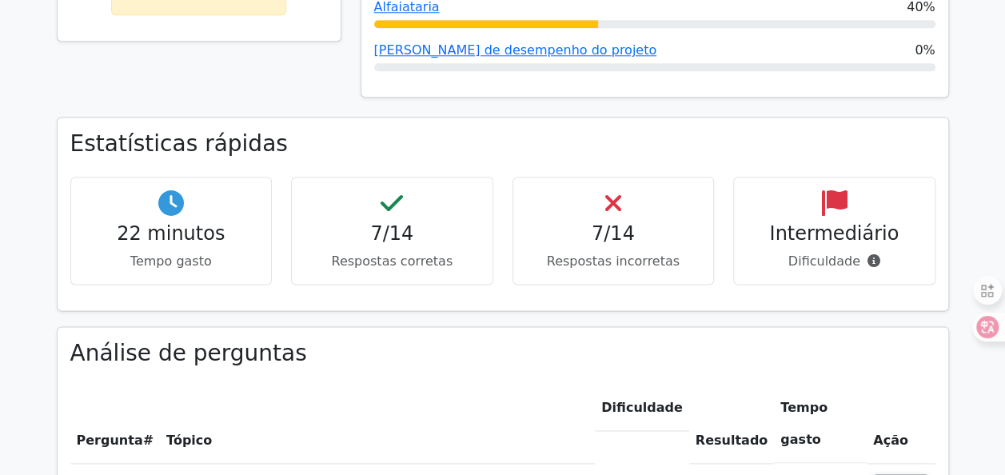
scroll to position [866, 0]
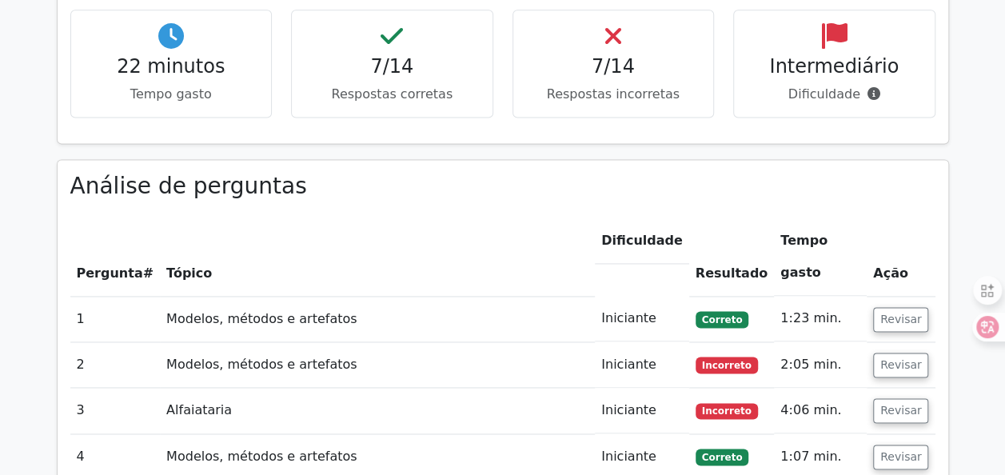
scroll to position [1015, 0]
